Goal: Navigation & Orientation: Find specific page/section

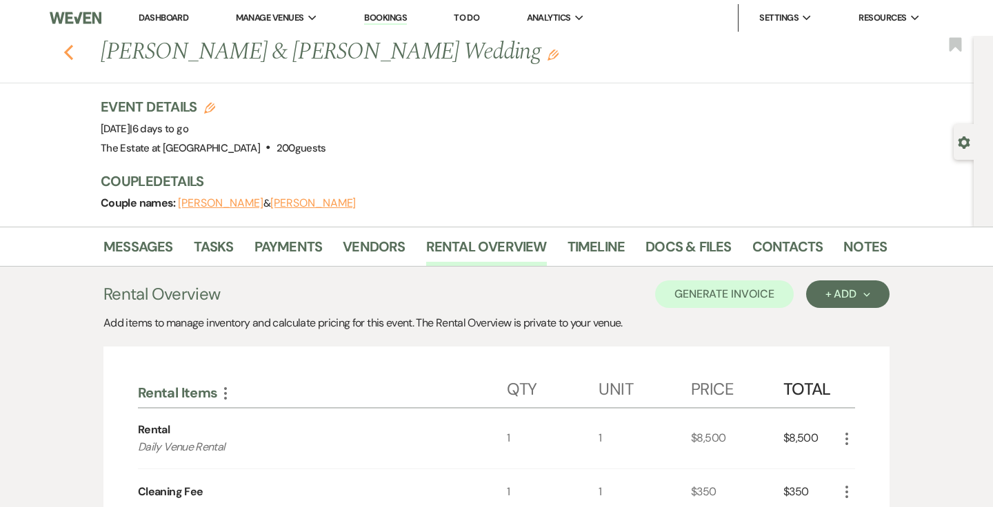
click at [70, 55] on use "button" at bounding box center [68, 52] width 9 height 15
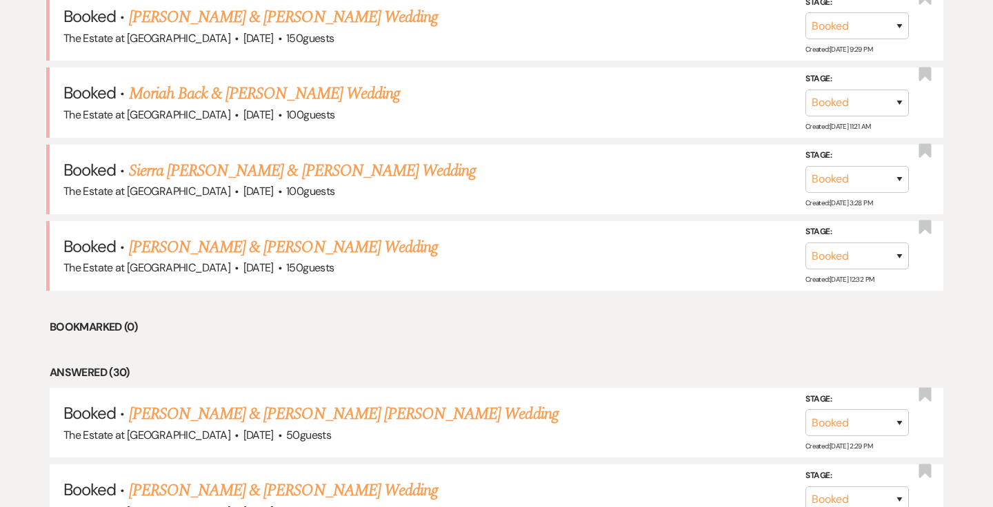
scroll to position [2005, 0]
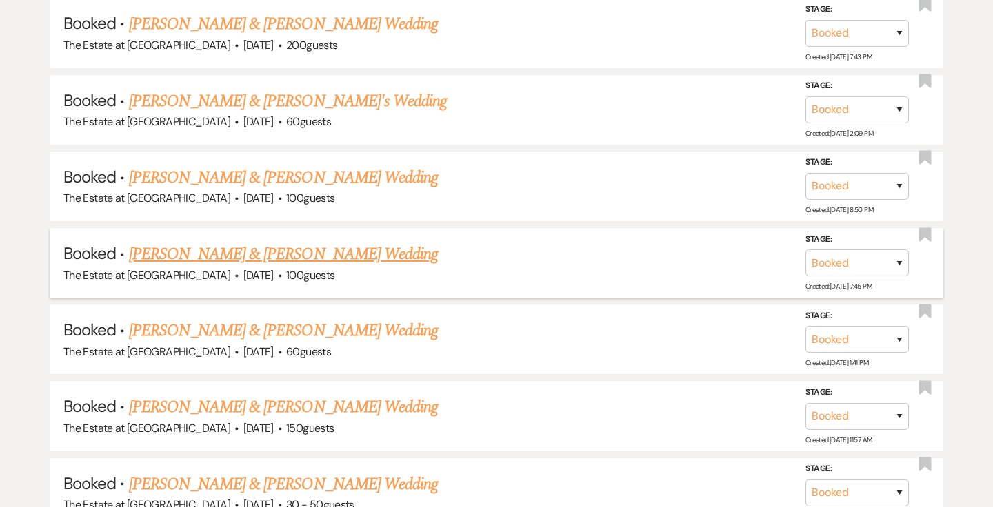
click at [315, 261] on link "[PERSON_NAME] & [PERSON_NAME] Wedding" at bounding box center [283, 254] width 309 height 25
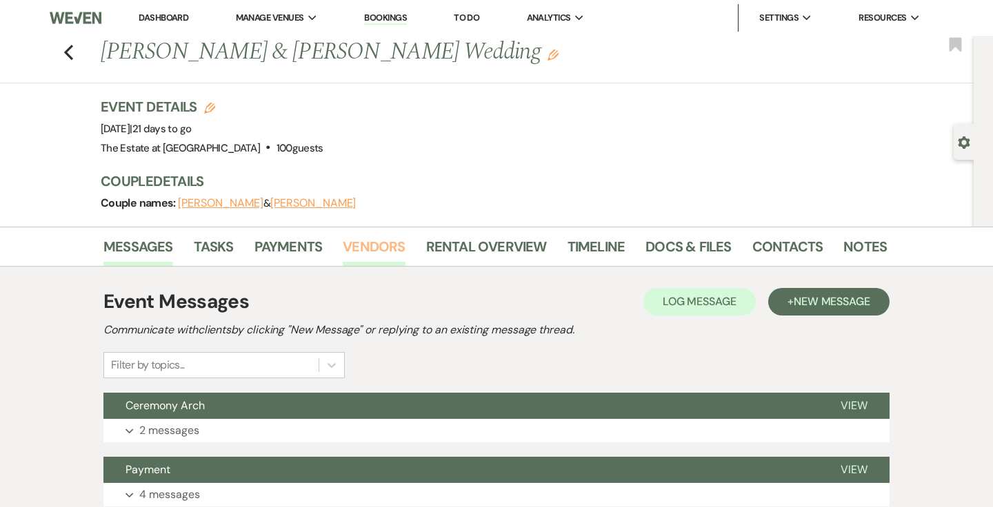
click at [372, 245] on link "Vendors" at bounding box center [374, 251] width 62 height 30
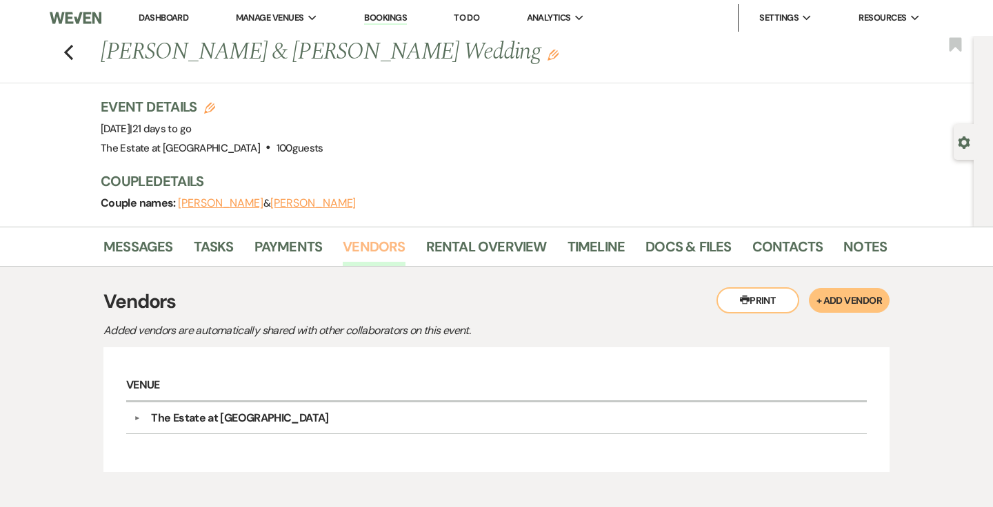
scroll to position [88, 0]
